Goal: Information Seeking & Learning: Check status

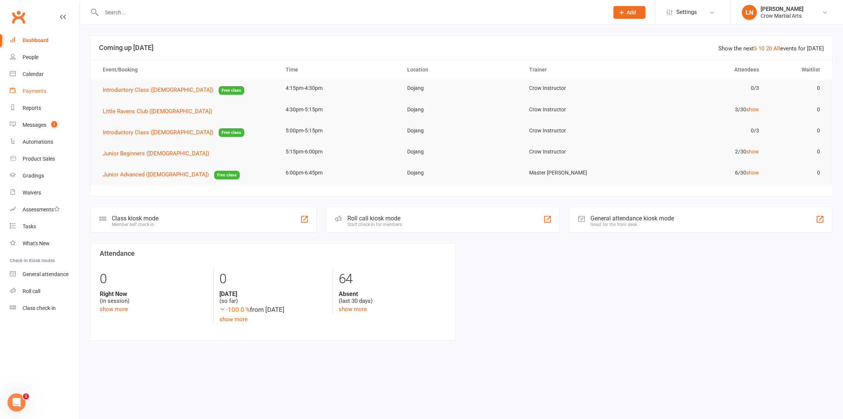
click at [34, 88] on div "Payments" at bounding box center [35, 91] width 24 height 6
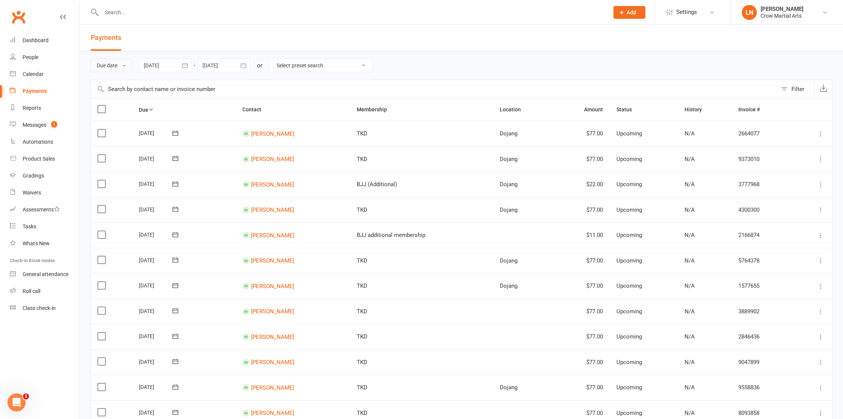
click at [125, 61] on button "Due date" at bounding box center [111, 66] width 42 height 14
click at [119, 93] on link "Date paid" at bounding box center [128, 97] width 75 height 15
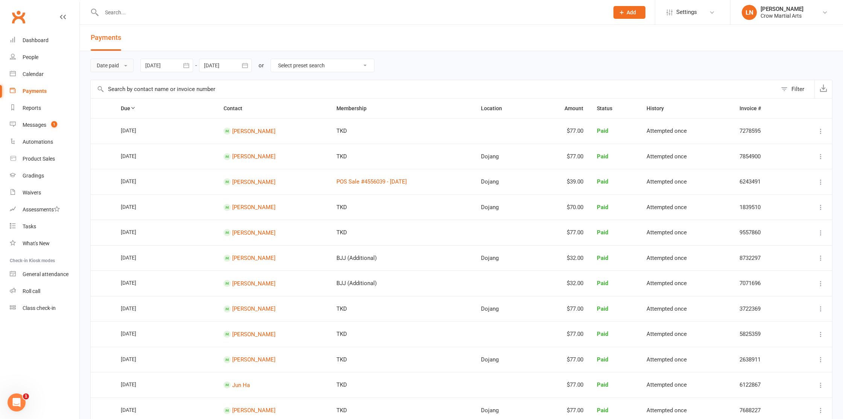
click at [120, 64] on button "Date paid" at bounding box center [111, 66] width 43 height 14
click at [120, 105] on link "Date failed" at bounding box center [128, 112] width 75 height 15
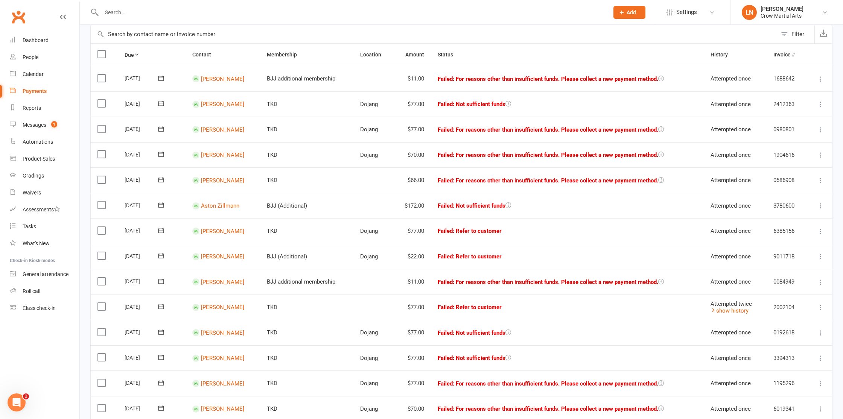
scroll to position [73, 0]
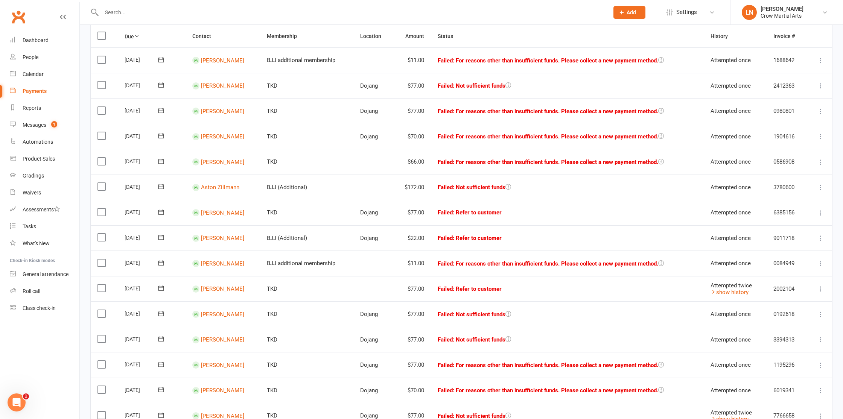
click at [243, 183] on td "Aston Zillmann" at bounding box center [223, 188] width 75 height 26
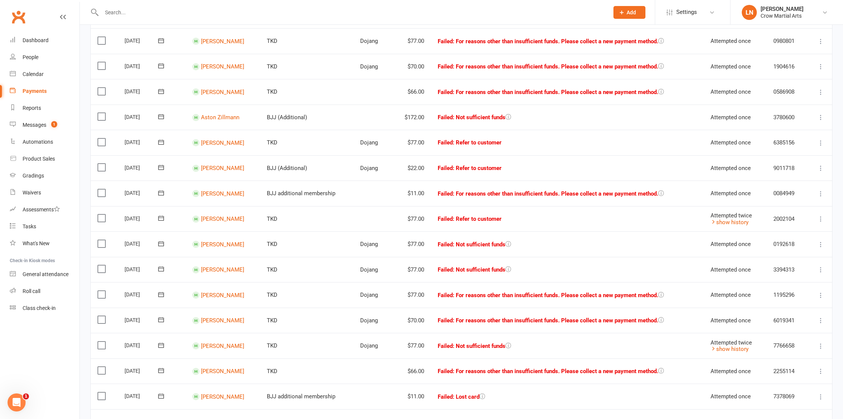
scroll to position [148, 0]
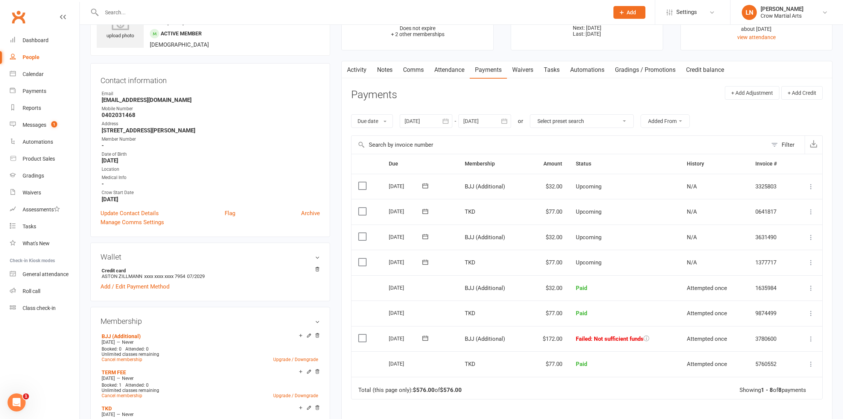
scroll to position [63, 0]
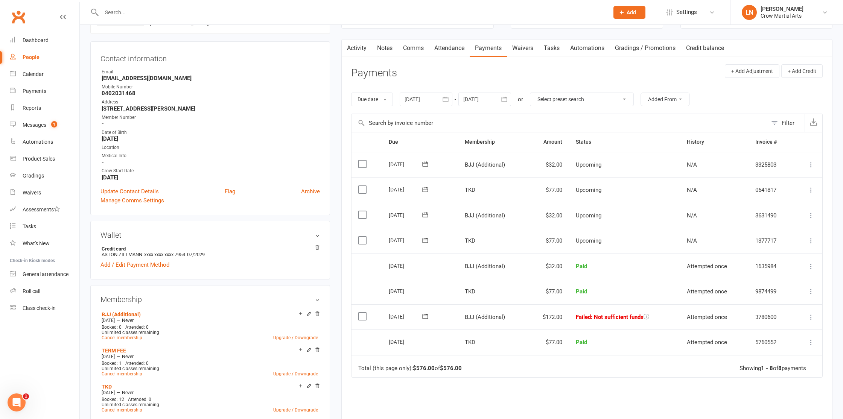
click at [504, 102] on icon "button" at bounding box center [505, 100] width 8 height 8
click at [589, 116] on icon "button" at bounding box center [589, 117] width 5 height 6
click at [539, 170] on button "15" at bounding box center [539, 175] width 16 height 14
type input "15 Oct 2025"
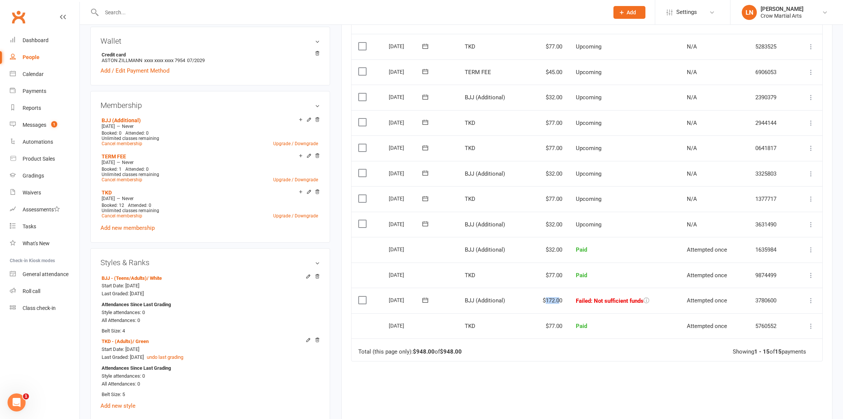
scroll to position [258, 0]
drag, startPoint x: 558, startPoint y: 299, endPoint x: 544, endPoint y: 299, distance: 13.9
click at [544, 299] on td "$172.00" at bounding box center [548, 300] width 42 height 26
click at [543, 299] on td "$172.00" at bounding box center [548, 300] width 42 height 26
drag, startPoint x: 547, startPoint y: 298, endPoint x: 562, endPoint y: 297, distance: 15.5
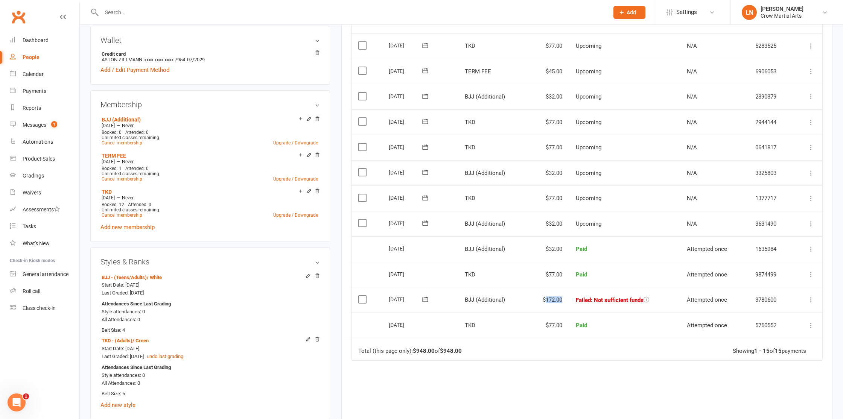
click at [562, 297] on td "$172.00" at bounding box center [548, 300] width 42 height 26
click at [564, 297] on td "$172.00" at bounding box center [548, 300] width 42 height 26
drag, startPoint x: 562, startPoint y: 299, endPoint x: 531, endPoint y: 299, distance: 30.9
click at [531, 299] on td "$172.00" at bounding box center [548, 300] width 42 height 26
click at [544, 299] on td "$172.00" at bounding box center [548, 300] width 42 height 26
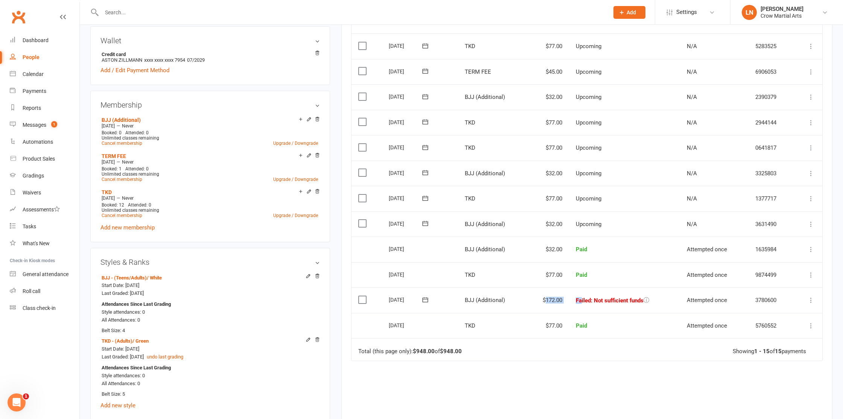
drag, startPoint x: 543, startPoint y: 299, endPoint x: 580, endPoint y: 297, distance: 37.3
click at [580, 297] on tr "Select this 31 Jul 2025 Aston Zillmann BJJ (Additional) $172.00 Failed : Not su…" at bounding box center [587, 301] width 471 height 26
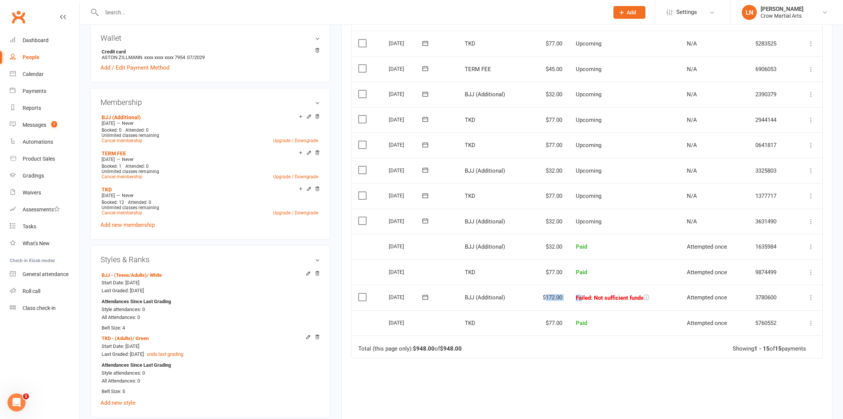
click at [572, 298] on td "Failed : Not sufficient funds" at bounding box center [624, 298] width 111 height 26
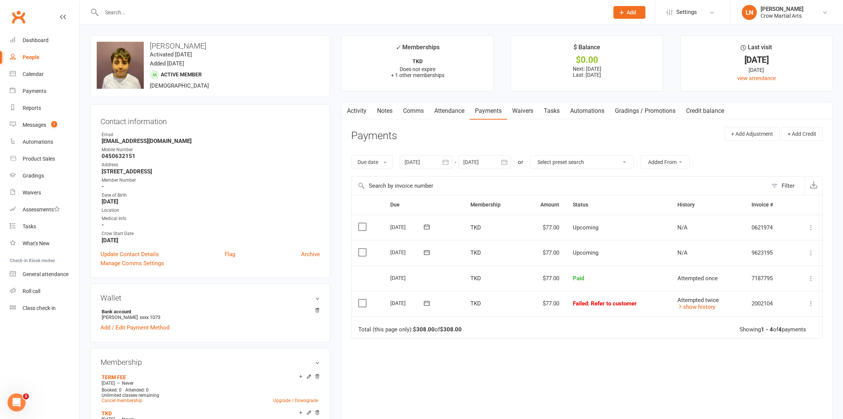
click at [449, 163] on icon "button" at bounding box center [446, 162] width 8 height 8
click at [405, 178] on th at bounding box center [411, 180] width 19 height 17
click at [406, 178] on button "button" at bounding box center [412, 181] width 16 height 14
click at [436, 243] on button "11" at bounding box center [430, 238] width 16 height 14
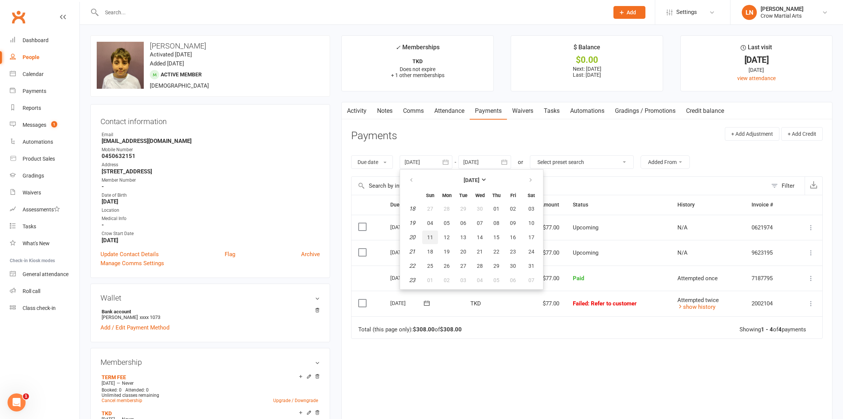
type input "11 May 2025"
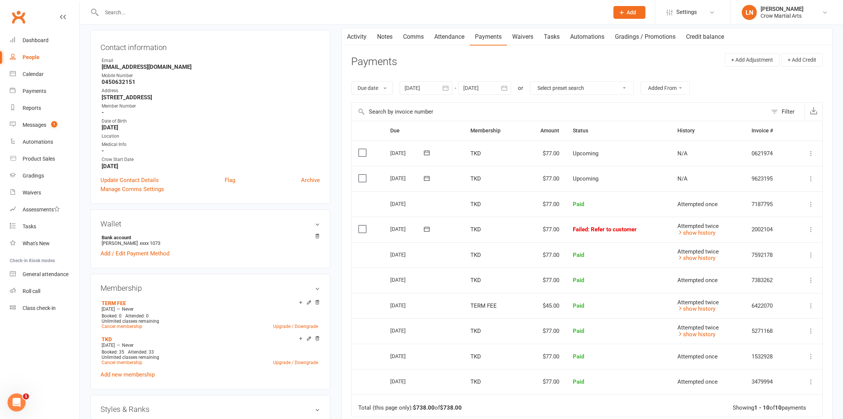
scroll to position [79, 0]
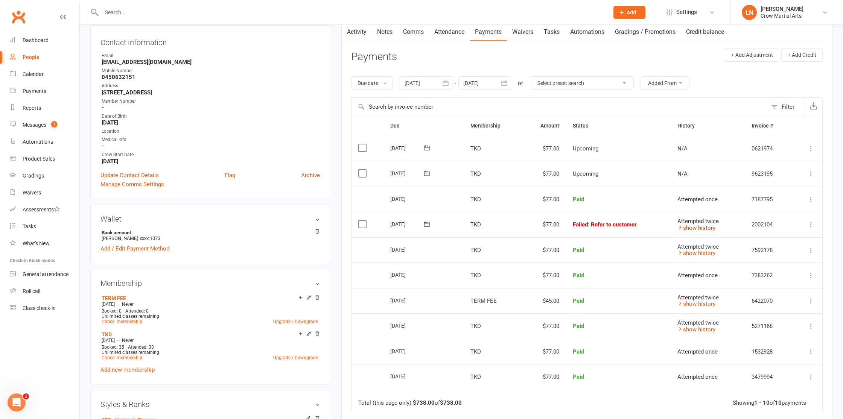
click at [707, 230] on link "show history" at bounding box center [697, 228] width 38 height 7
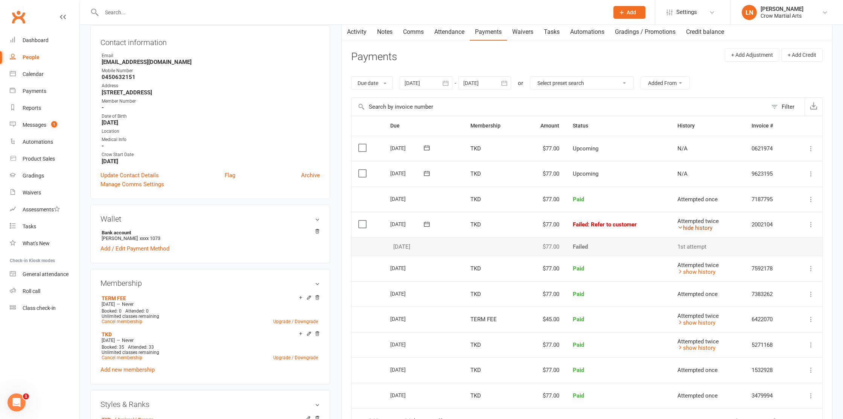
click at [688, 228] on link "hide history" at bounding box center [695, 228] width 35 height 7
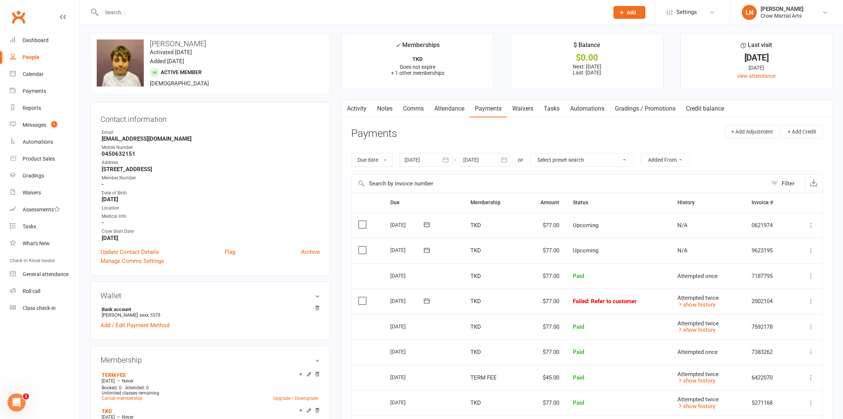
scroll to position [0, 0]
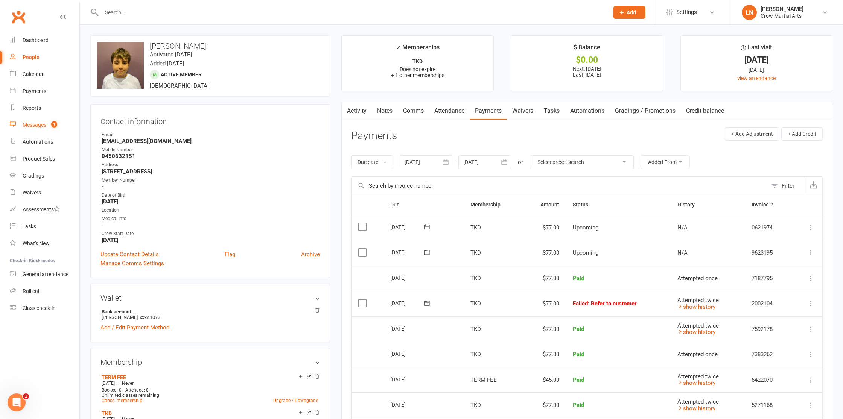
click at [44, 132] on link "Messages 1" at bounding box center [45, 125] width 70 height 17
